Goal: Book appointment/travel/reservation

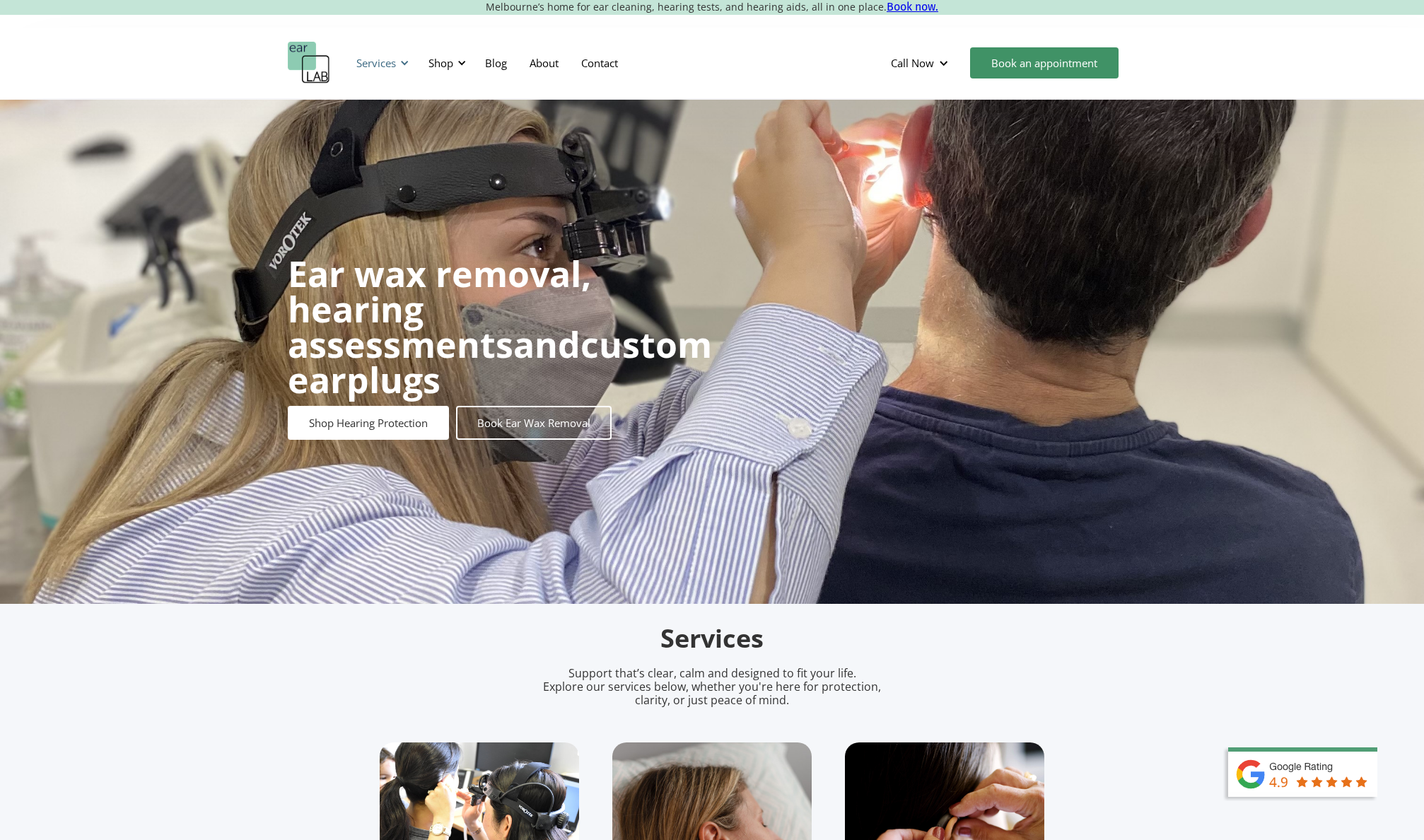
click at [398, 67] on div "Services" at bounding box center [380, 63] width 65 height 43
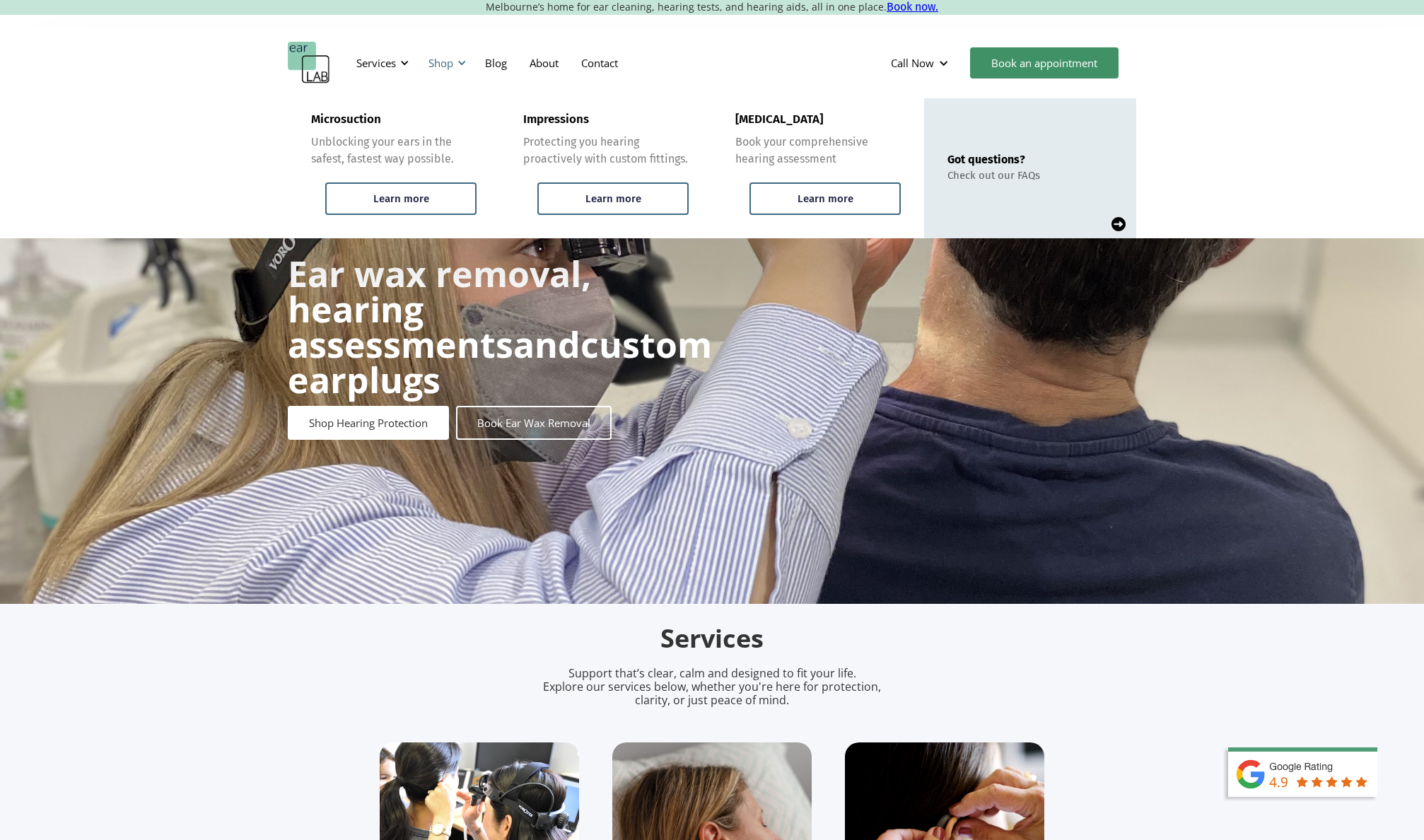
click at [443, 67] on div "Shop" at bounding box center [440, 63] width 24 height 14
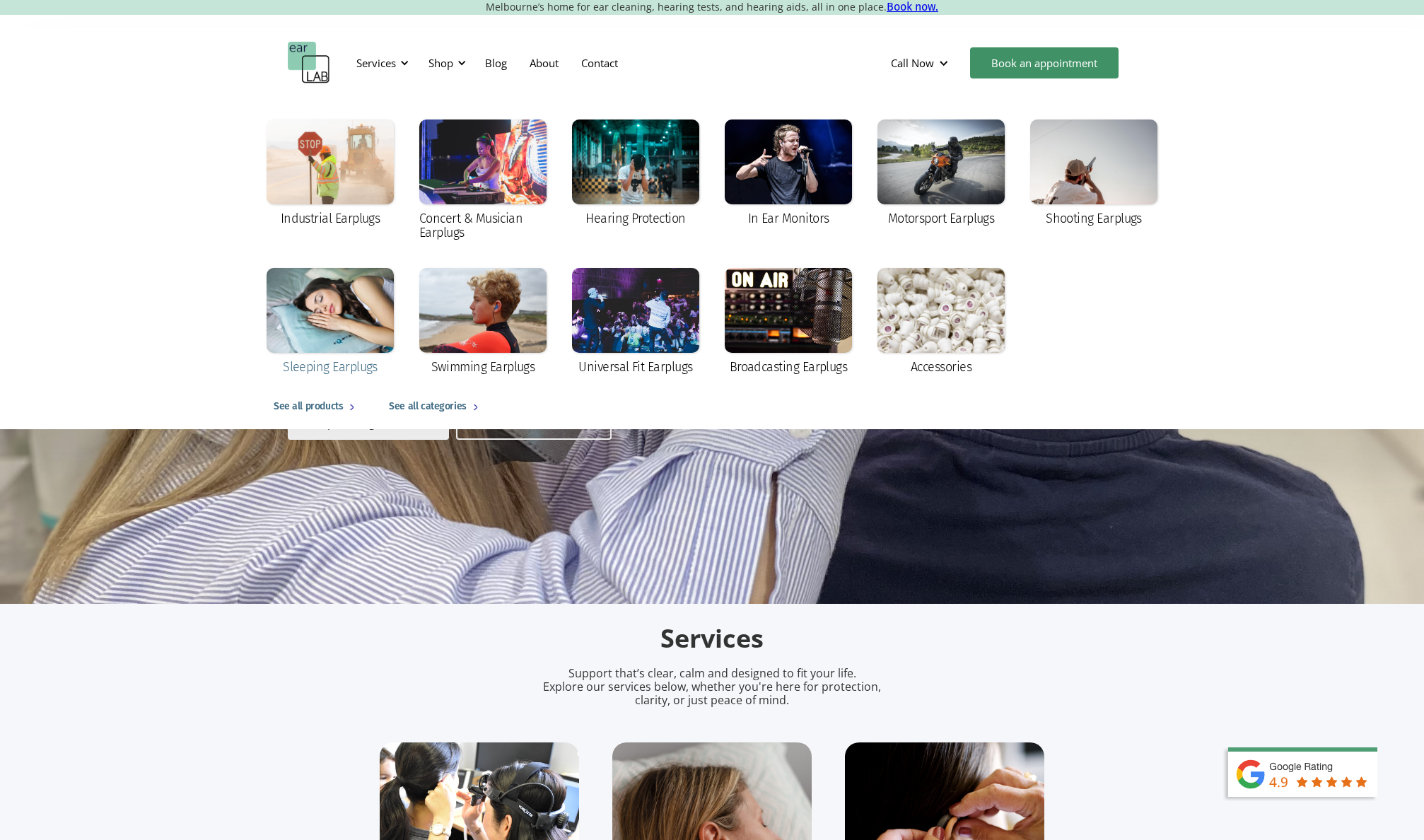
click at [326, 306] on div at bounding box center [330, 310] width 127 height 85
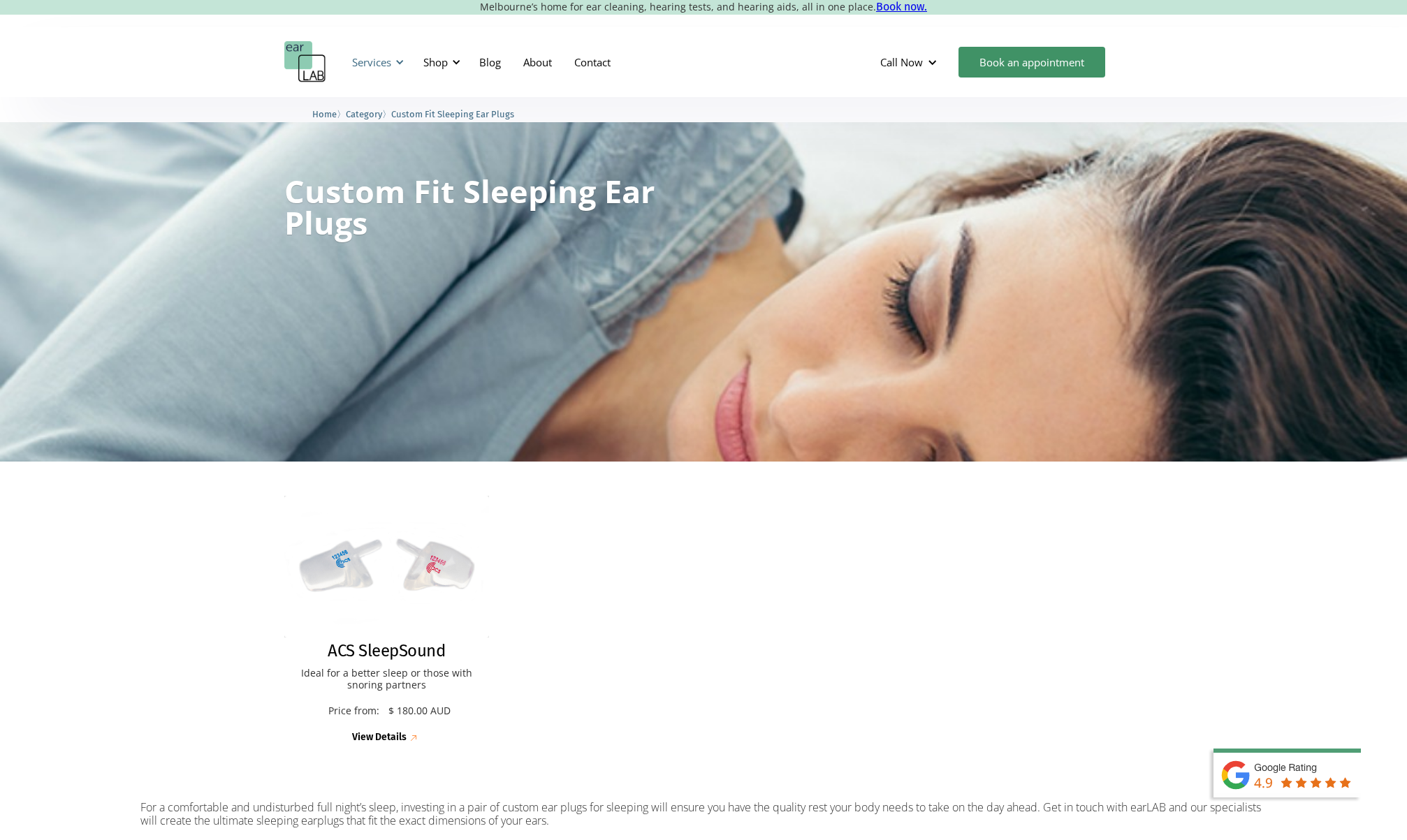
click at [356, 60] on div "Services" at bounding box center [372, 62] width 39 height 14
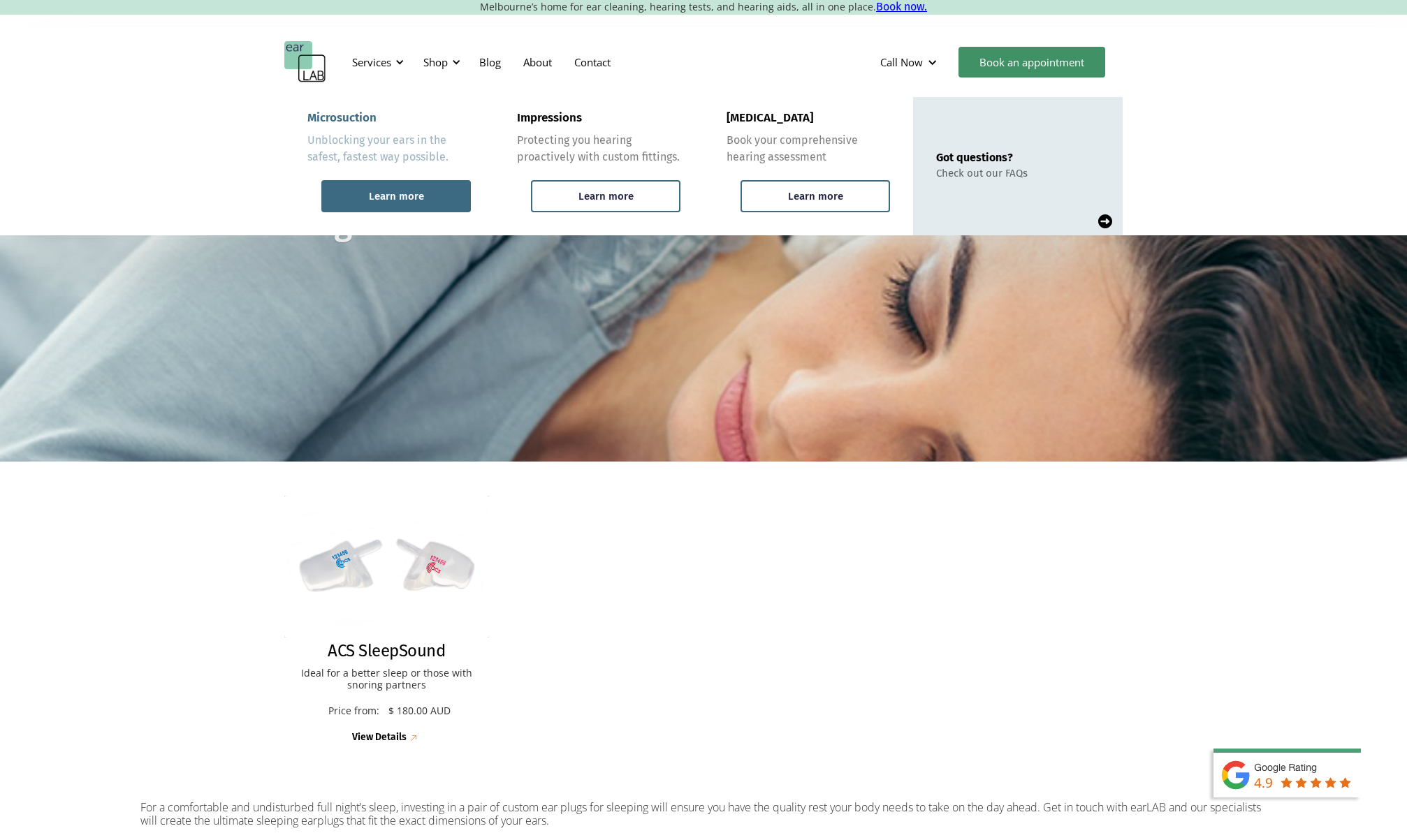
click at [412, 202] on div "Learn more" at bounding box center [396, 196] width 149 height 32
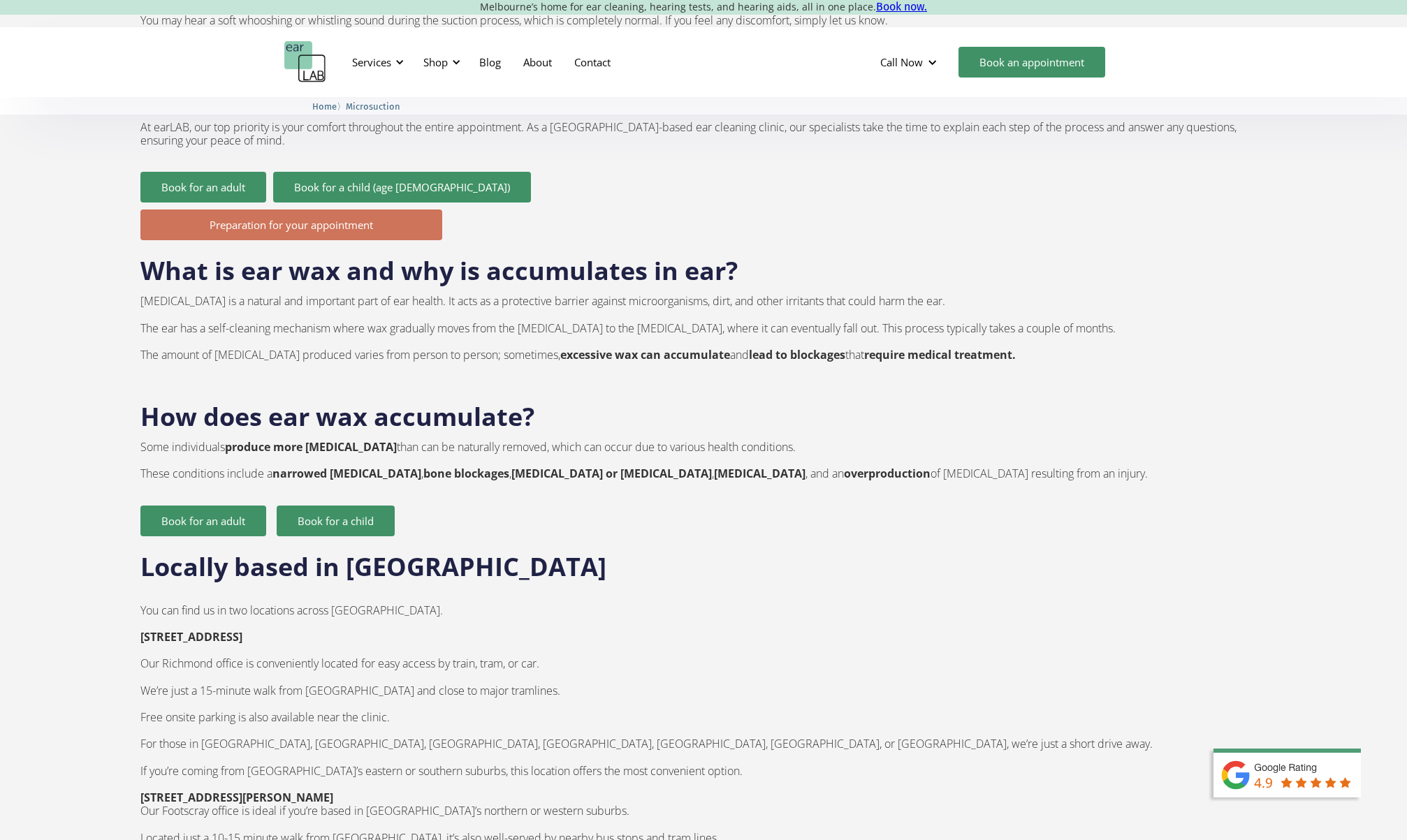
scroll to position [1799, 0]
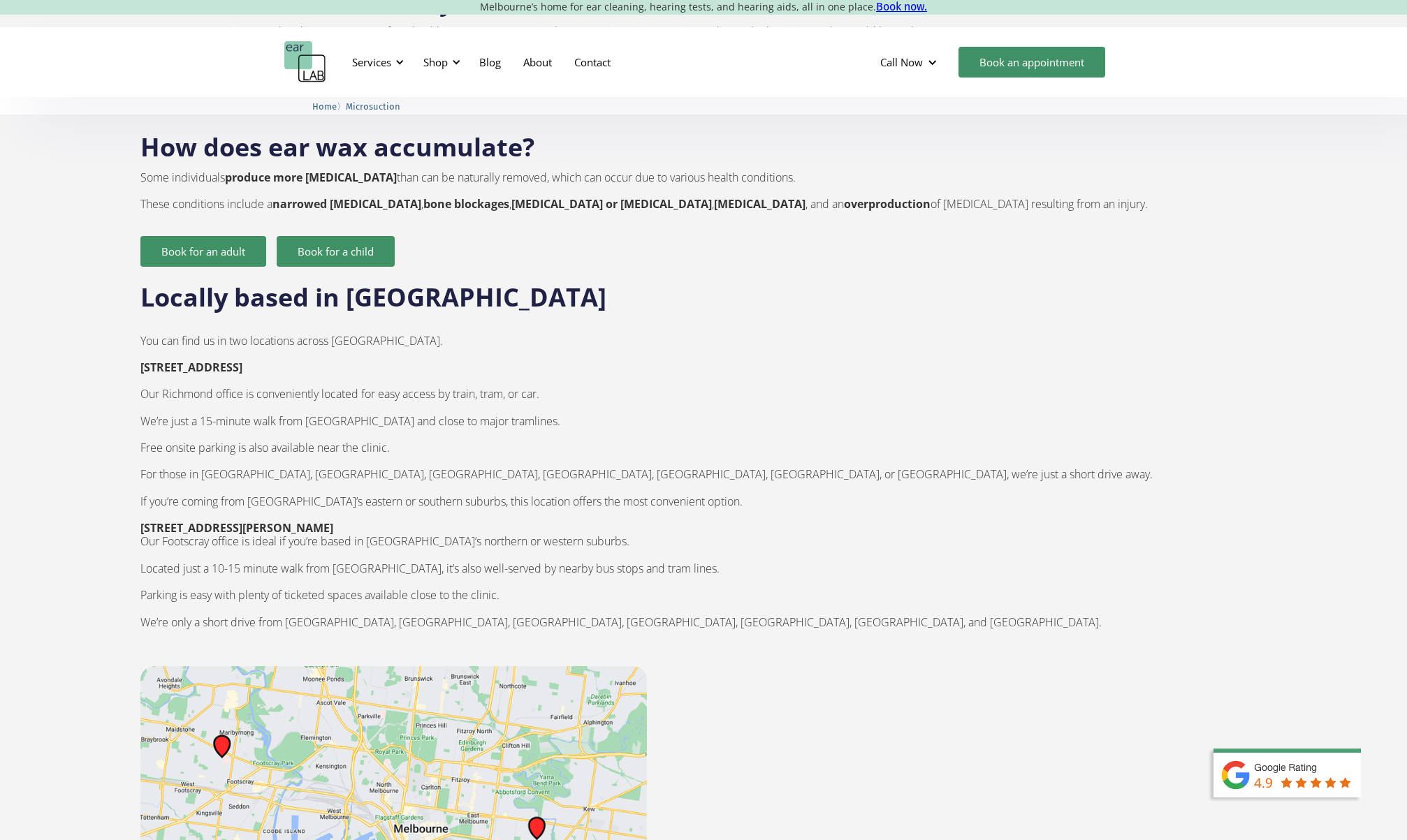
drag, startPoint x: 370, startPoint y: 325, endPoint x: 130, endPoint y: 321, distance: 240.0
copy strong "132 Burnley Street, Richmond 3121"
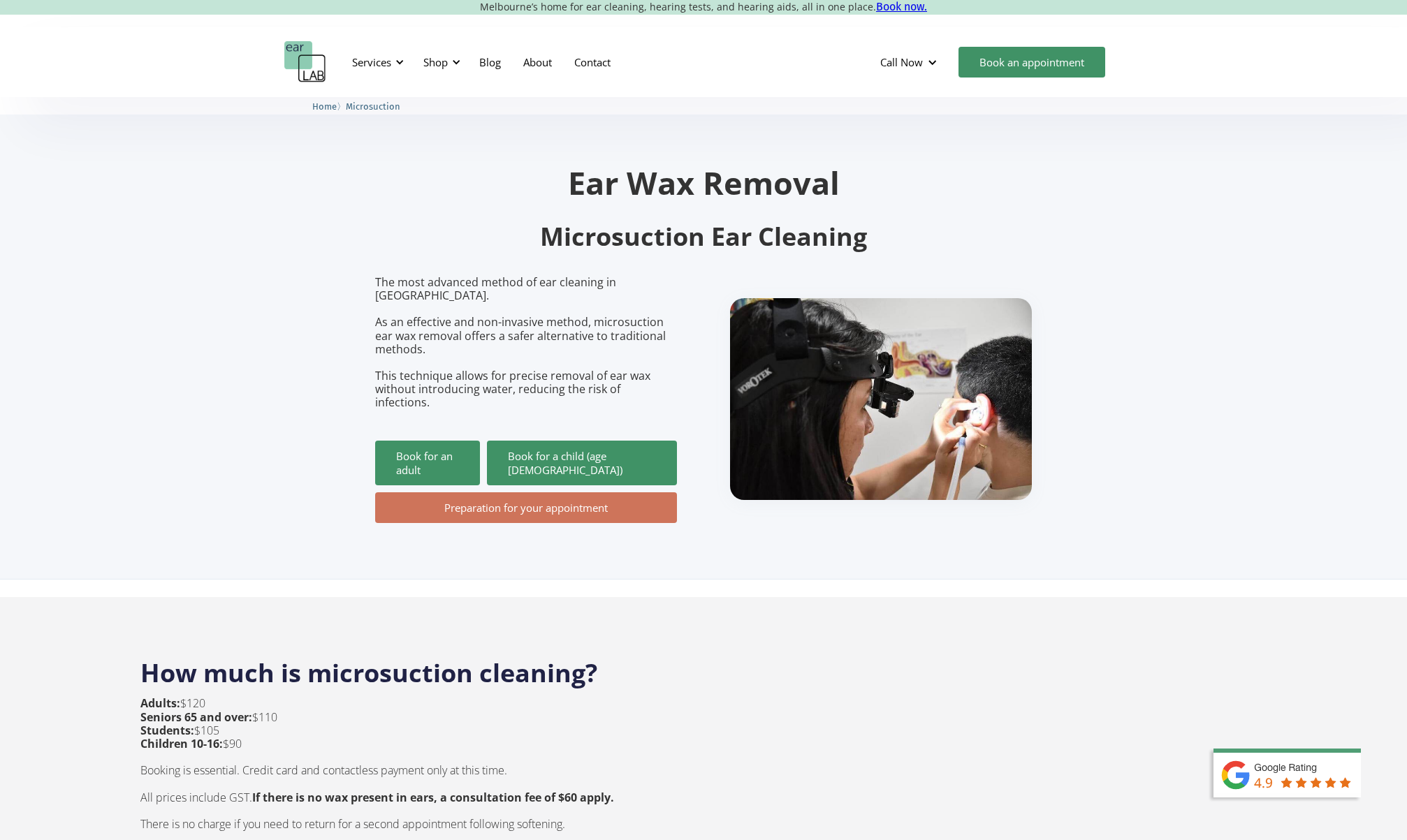
click at [296, 62] on img "home" at bounding box center [305, 62] width 42 height 42
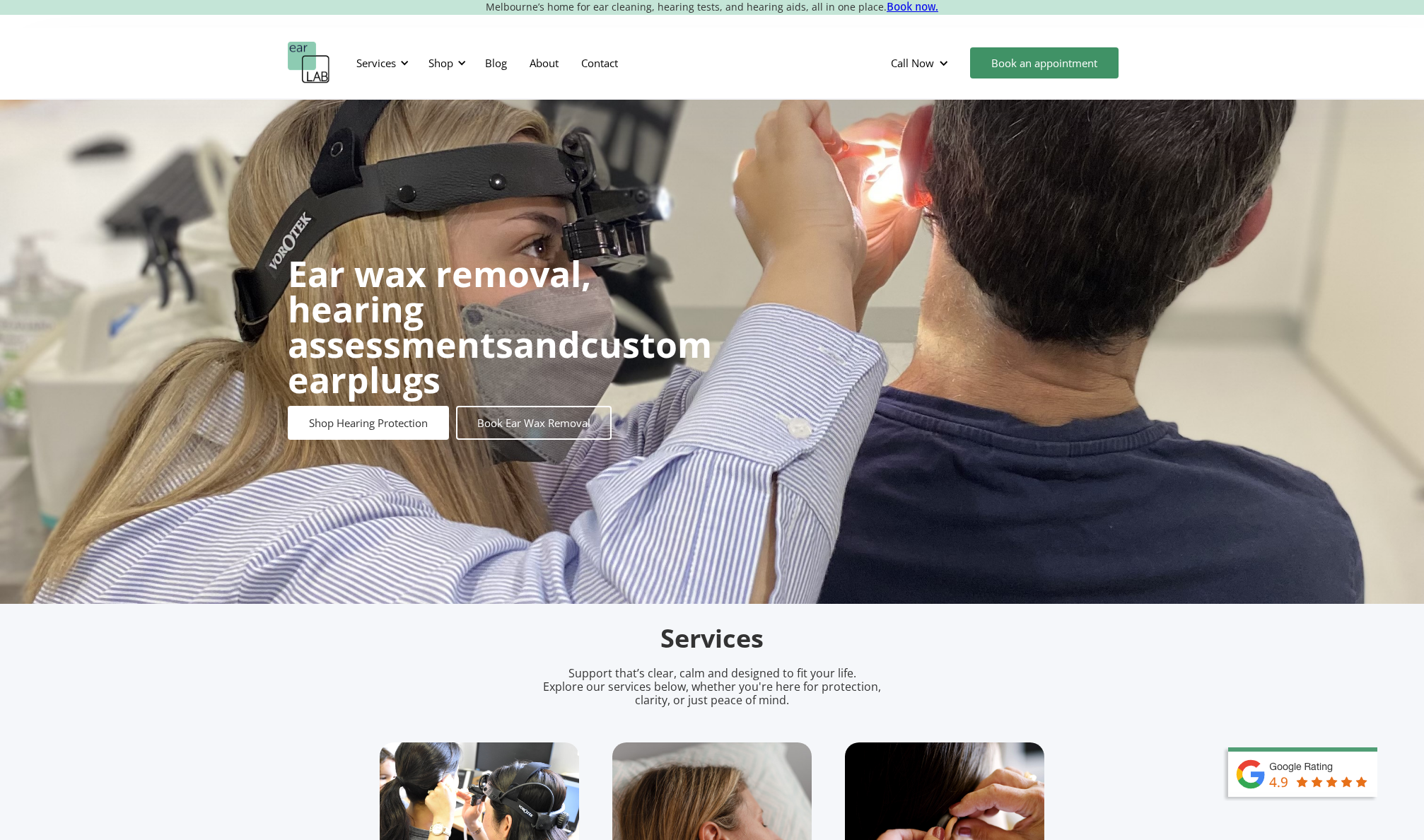
click at [891, 10] on link "Book now." at bounding box center [912, 6] width 51 height 13
